Goal: Information Seeking & Learning: Learn about a topic

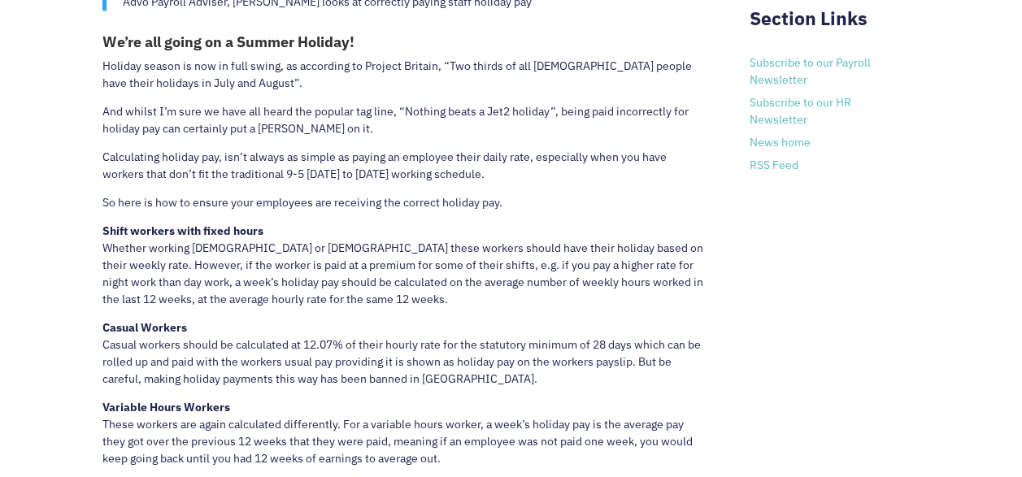
scroll to position [981, 0]
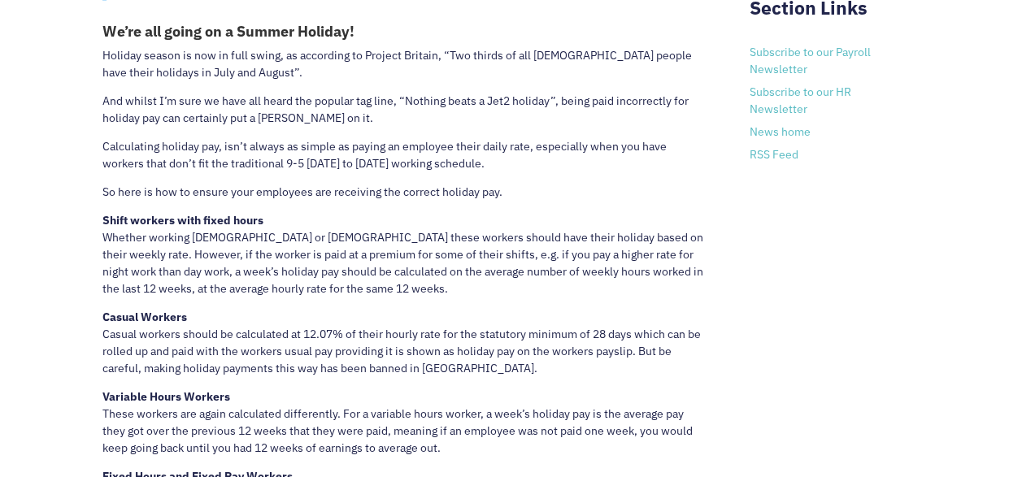
click at [102, 143] on p "Calculating holiday pay, isn’t always as simple as paying an employee their dai…" at bounding box center [403, 161] width 602 height 46
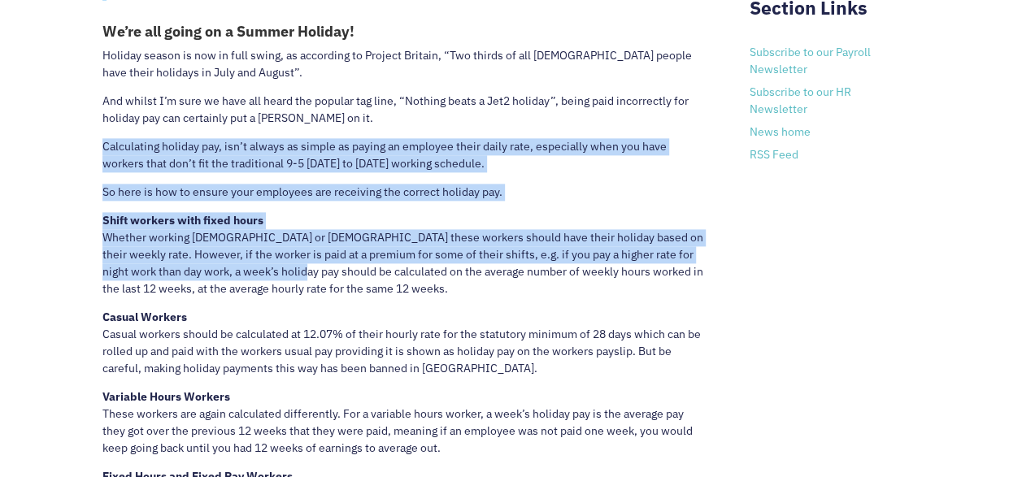
drag, startPoint x: 102, startPoint y: 143, endPoint x: 255, endPoint y: 286, distance: 209.4
click at [255, 286] on div "Advo Payroll Adviser, [PERSON_NAME] looks at correctly paying staff holiday pay…" at bounding box center [403, 396] width 602 height 874
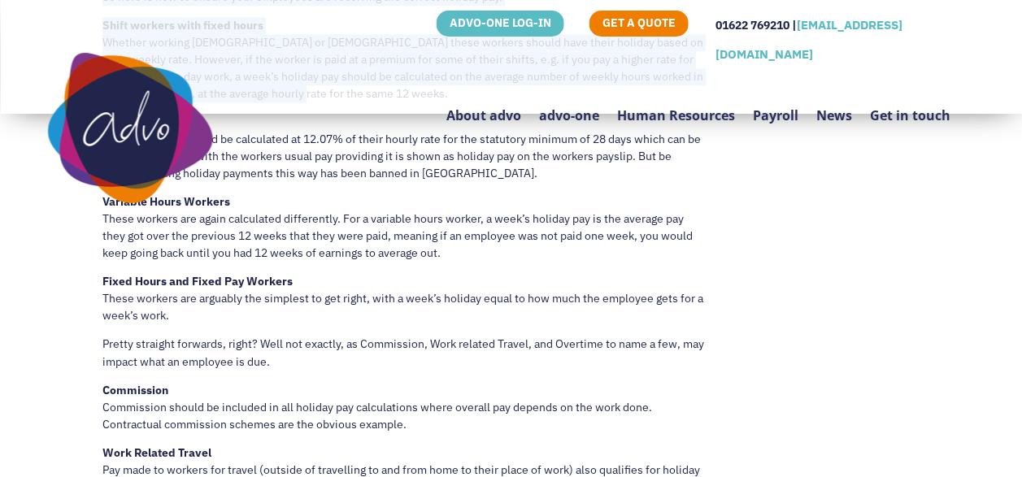
scroll to position [1144, 0]
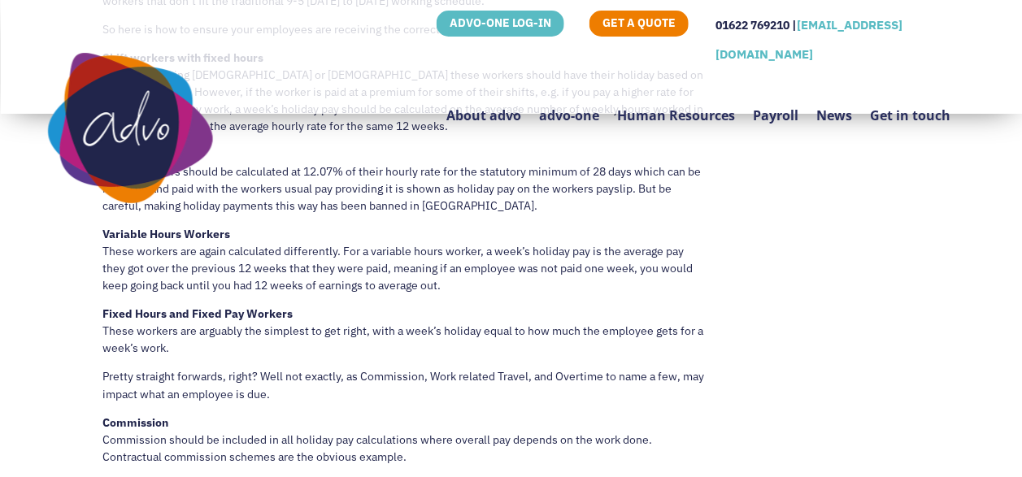
click at [773, 232] on div "Advo Payroll Adviser, [PERSON_NAME] looks at correctly paying staff holiday pay…" at bounding box center [511, 231] width 818 height 877
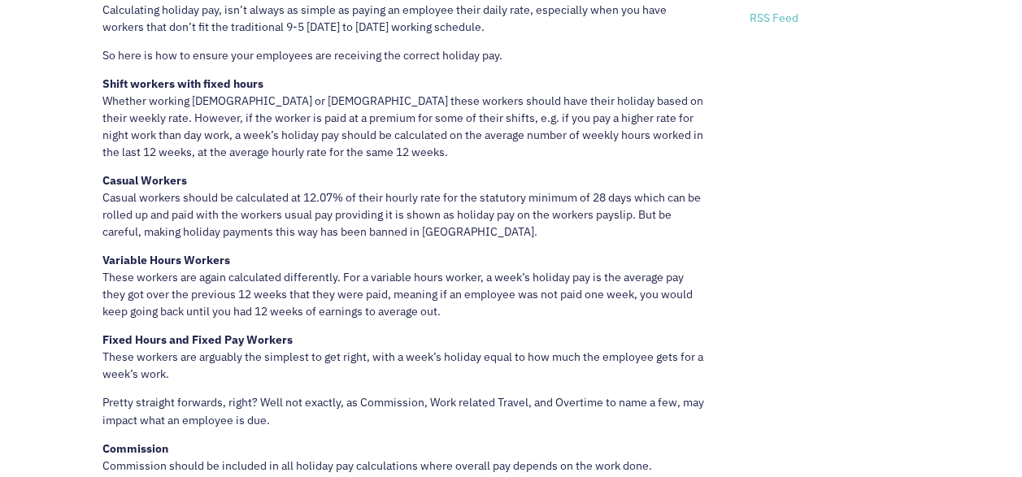
scroll to position [1121, 0]
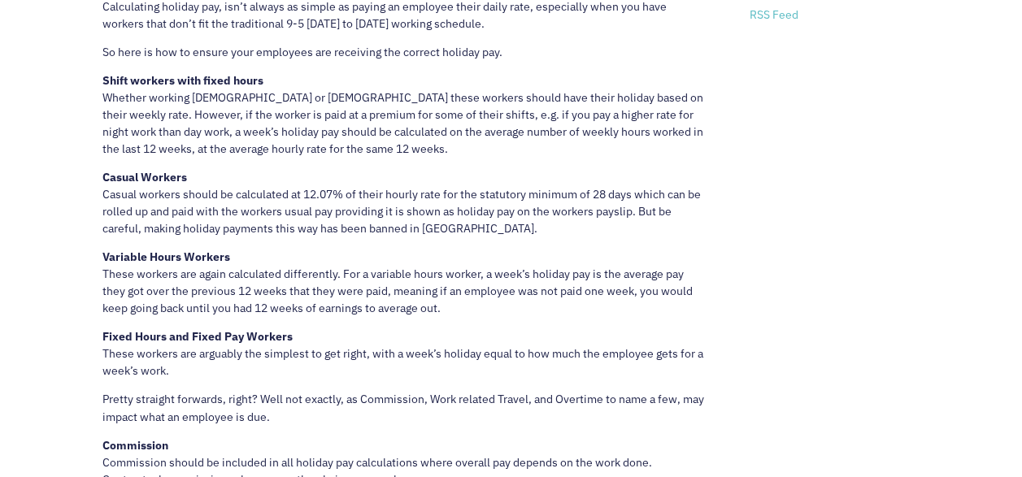
drag, startPoint x: 105, startPoint y: 6, endPoint x: 246, endPoint y: 111, distance: 176.0
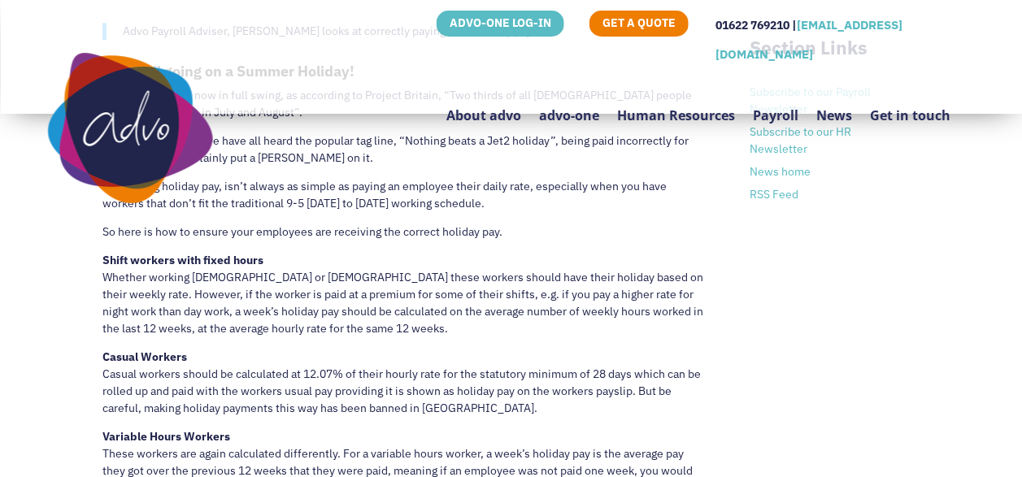
scroll to position [926, 0]
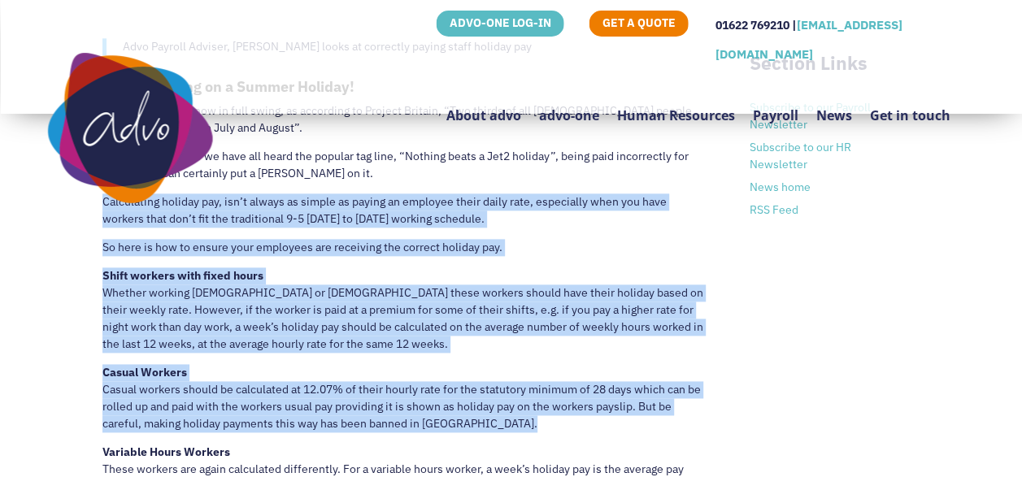
drag, startPoint x: 102, startPoint y: 198, endPoint x: 480, endPoint y: 424, distance: 439.8
click at [480, 424] on div "Advo Payroll Adviser, [PERSON_NAME] looks at correctly paying staff holiday pay…" at bounding box center [403, 451] width 602 height 874
copy div "Loremipsumd sitamet con, adi’e seddoe te incidi ut labore et dolorema aliqu eni…"
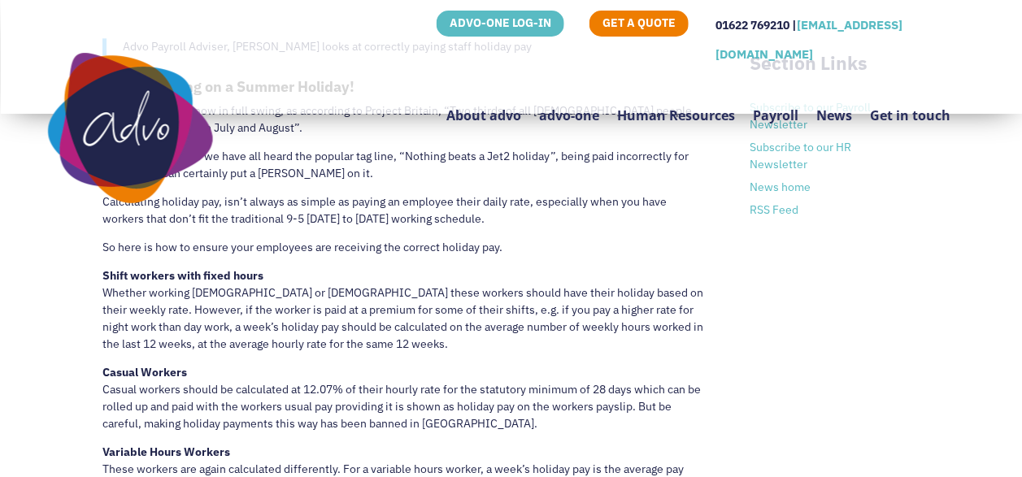
click at [1020, 433] on div "Payroll Need to Knows: Summer Holiday Payments Advo Payroll Adviser, [PERSON_NA…" at bounding box center [511, 482] width 1022 height 1059
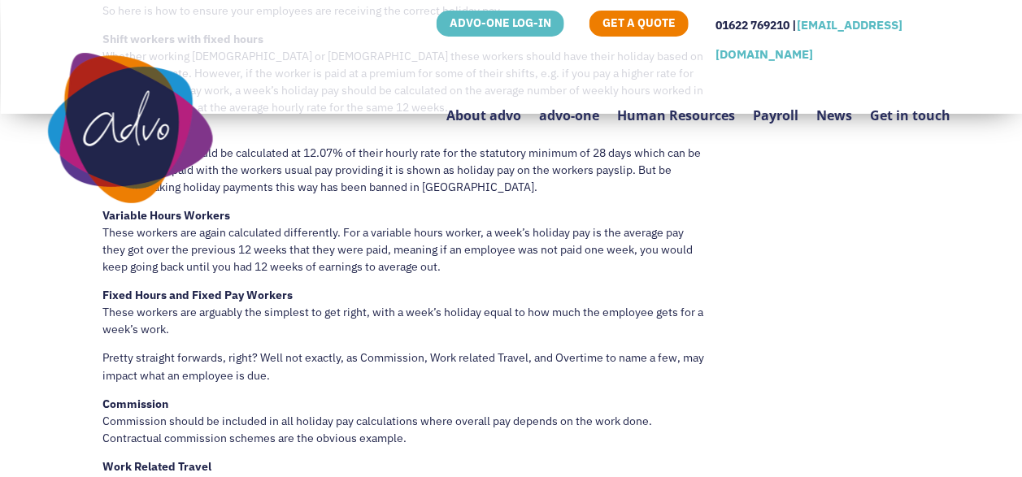
scroll to position [1143, 0]
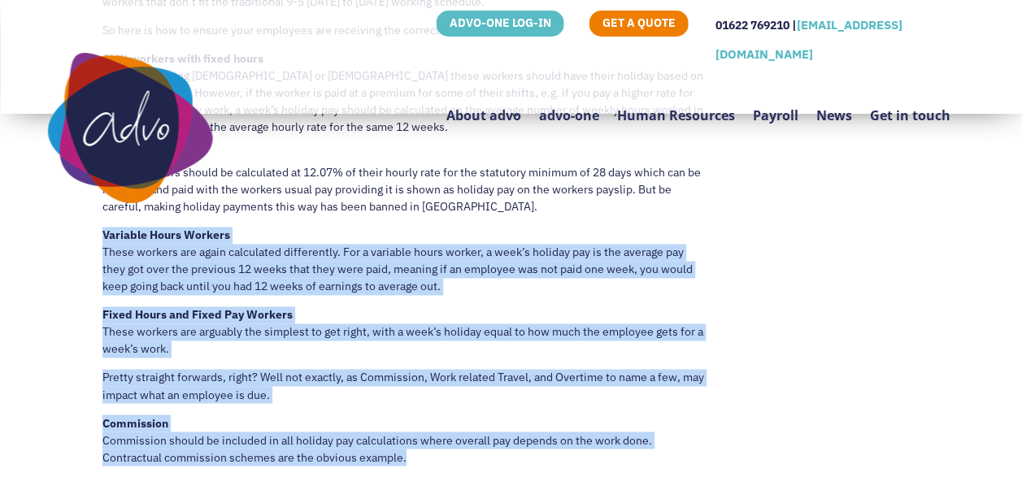
drag, startPoint x: 104, startPoint y: 232, endPoint x: 496, endPoint y: 454, distance: 450.4
click at [496, 454] on div "Advo Payroll Adviser, [PERSON_NAME] looks at correctly paying staff holiday pay…" at bounding box center [403, 234] width 602 height 874
copy div "Variable Hours Workers These workers are again calculated differently. For a va…"
click at [730, 263] on div "Advo Payroll Adviser, [PERSON_NAME] looks at correctly paying staff holiday pay…" at bounding box center [511, 232] width 818 height 877
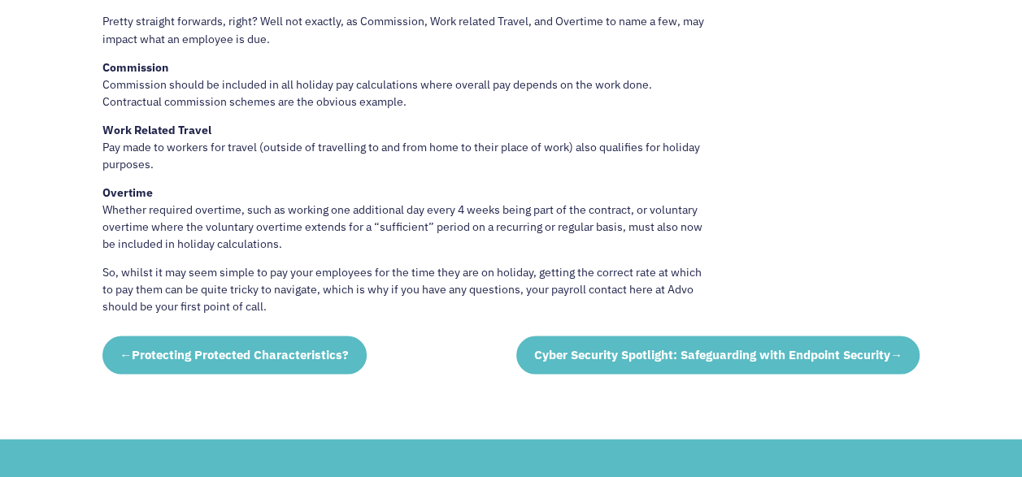
scroll to position [1501, 0]
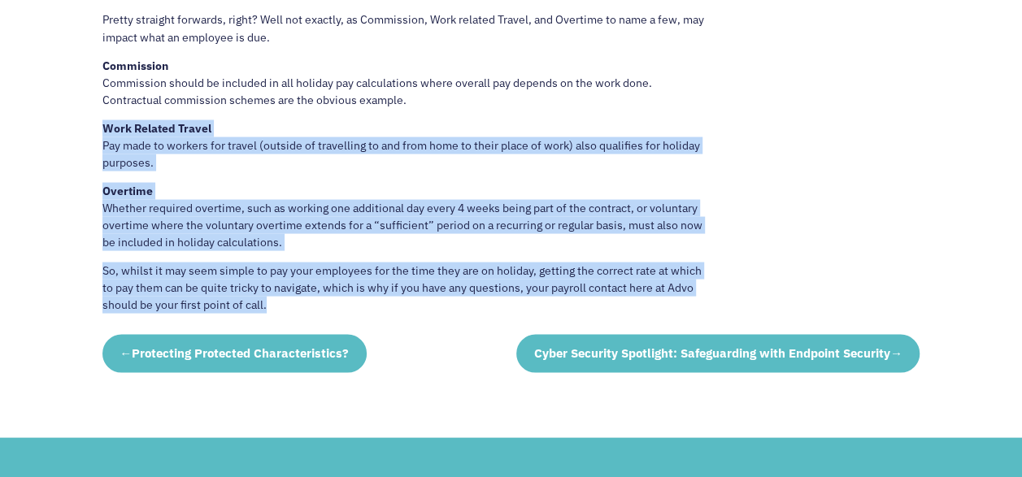
drag, startPoint x: 104, startPoint y: 125, endPoint x: 464, endPoint y: 298, distance: 398.6
copy div "Work Related Travel Pay made to workers for travel (outside of travelling to an…"
